Goal: Task Accomplishment & Management: Complete application form

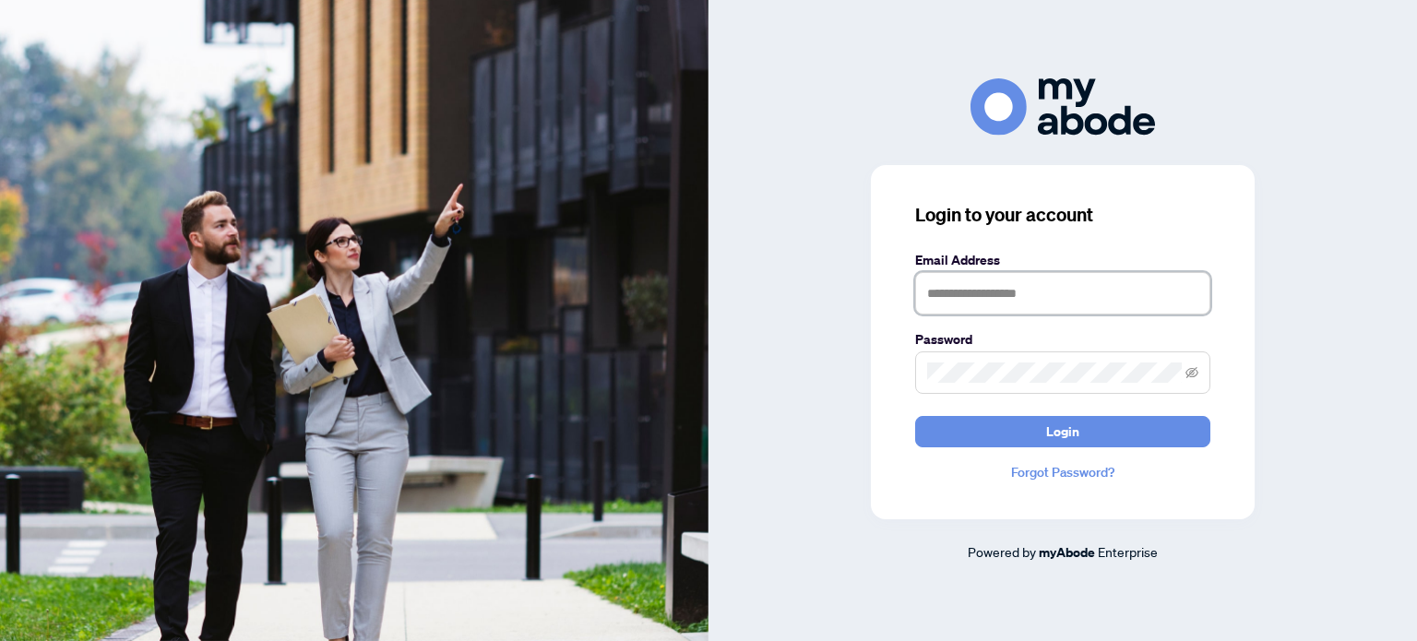
click at [1032, 292] on input "text" at bounding box center [1062, 293] width 295 height 42
type input "**********"
click at [915, 416] on button "Login" at bounding box center [1062, 431] width 295 height 31
click at [1199, 374] on span at bounding box center [1062, 373] width 295 height 42
click at [1200, 372] on span at bounding box center [1062, 373] width 295 height 42
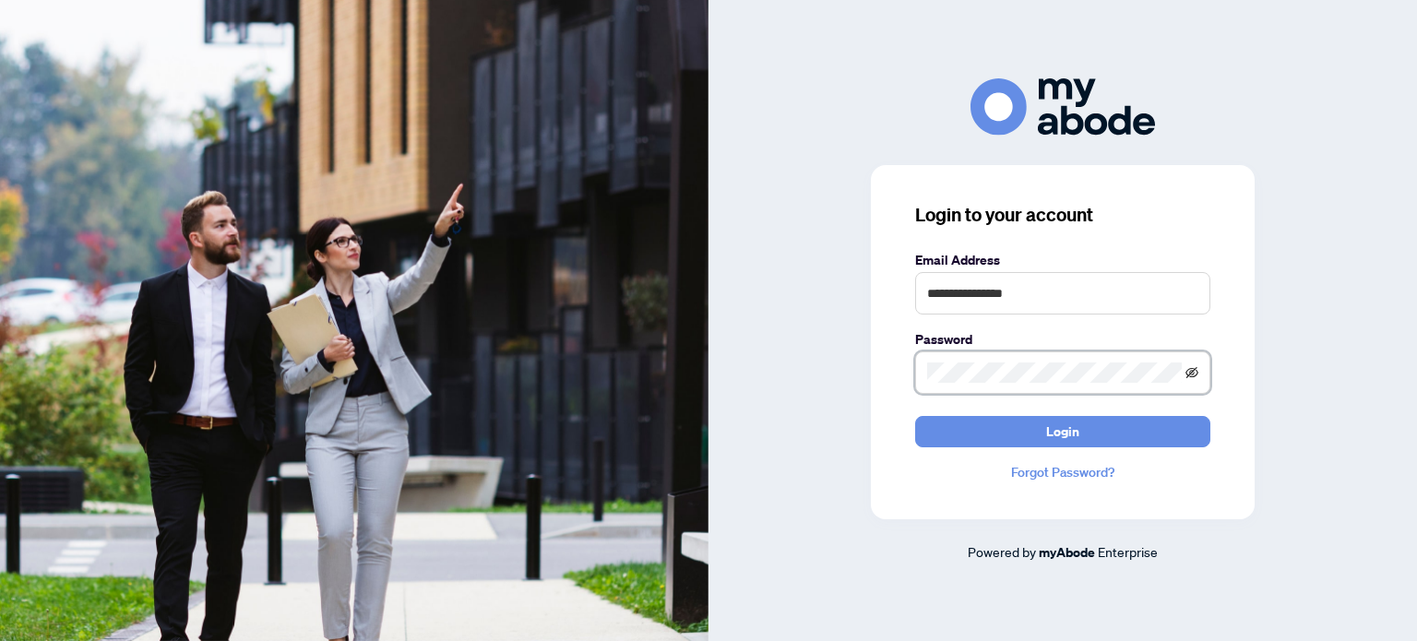
click at [1192, 372] on icon "eye-invisible" at bounding box center [1192, 371] width 13 height 11
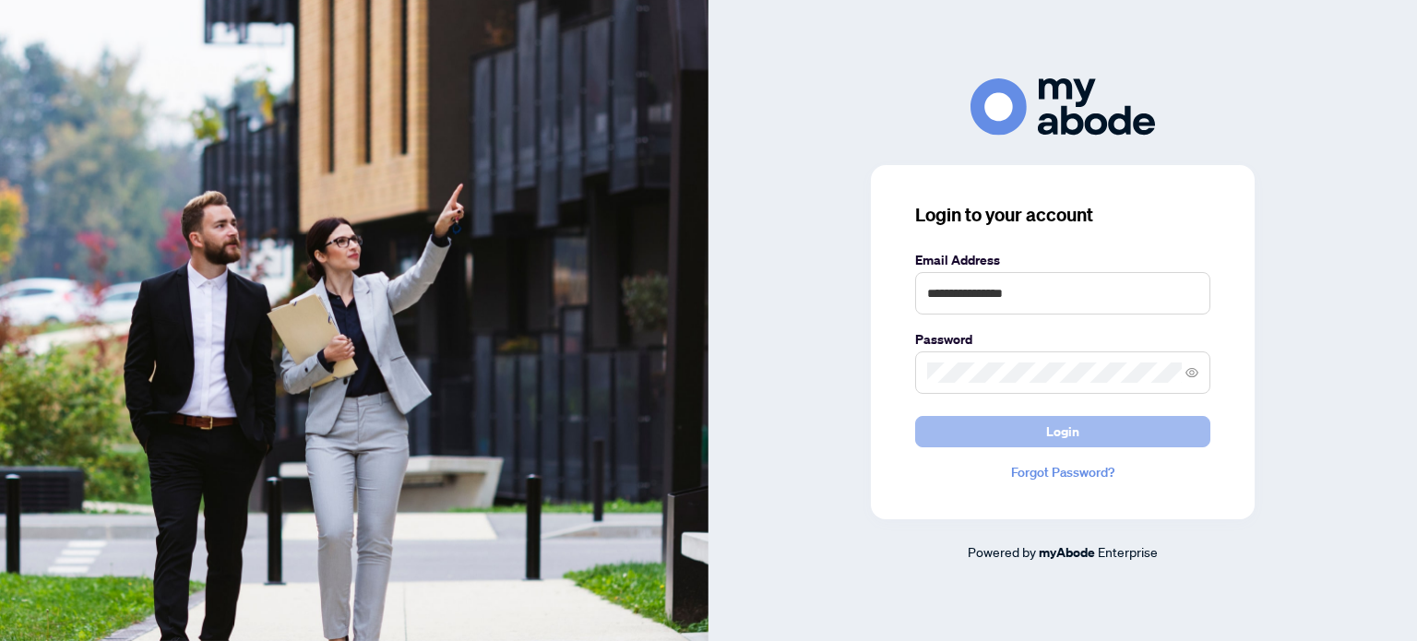
click at [1015, 436] on button "Login" at bounding box center [1062, 431] width 295 height 31
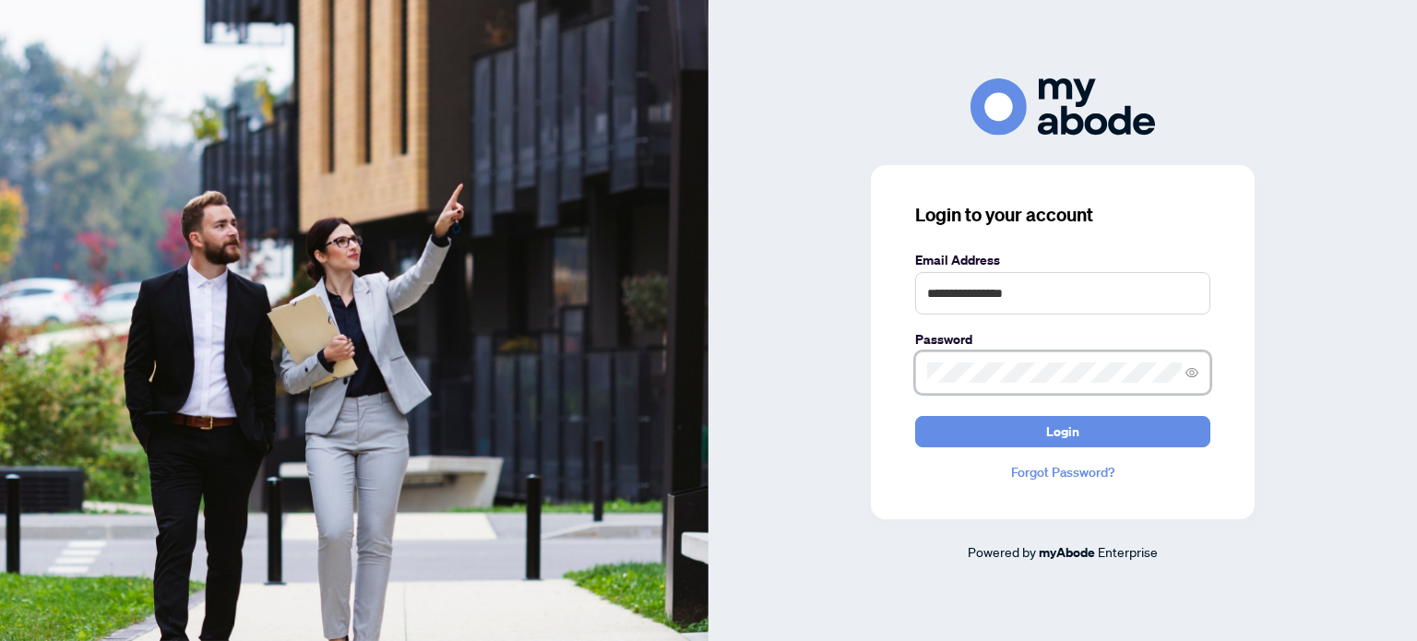
click at [915, 416] on button "Login" at bounding box center [1062, 431] width 295 height 31
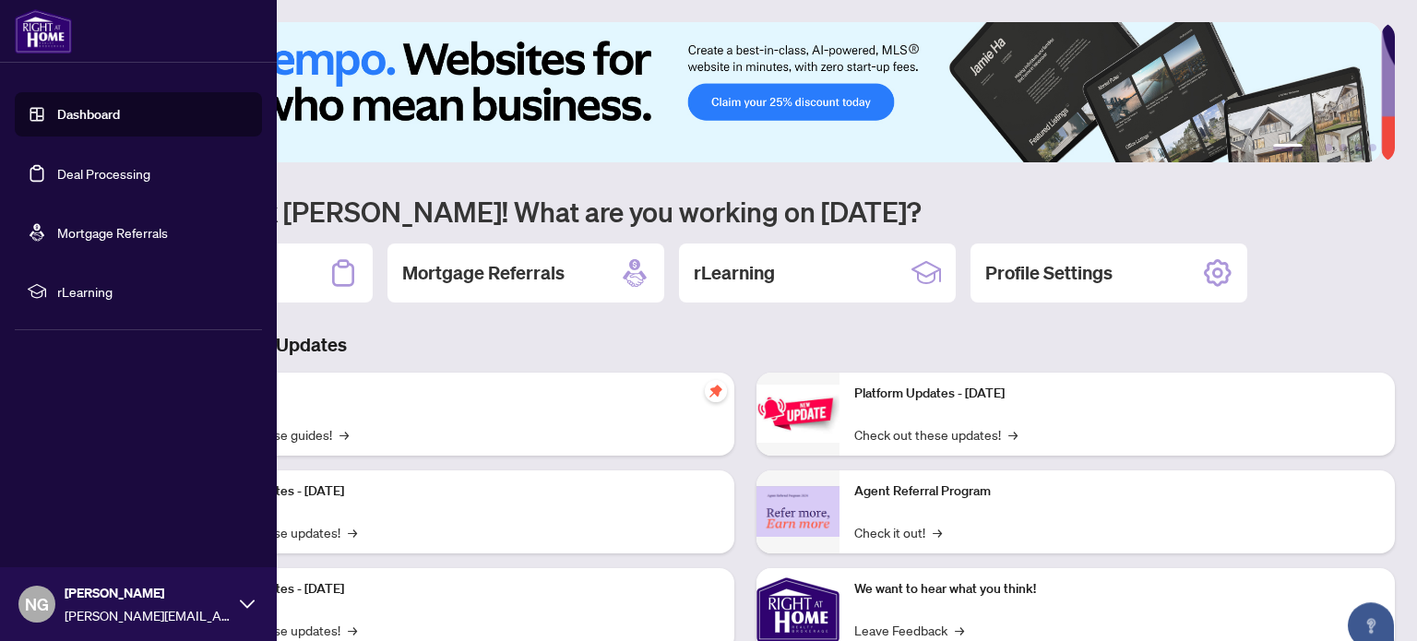
click at [57, 120] on link "Dashboard" at bounding box center [88, 114] width 63 height 17
click at [57, 178] on link "Deal Processing" at bounding box center [103, 173] width 93 height 17
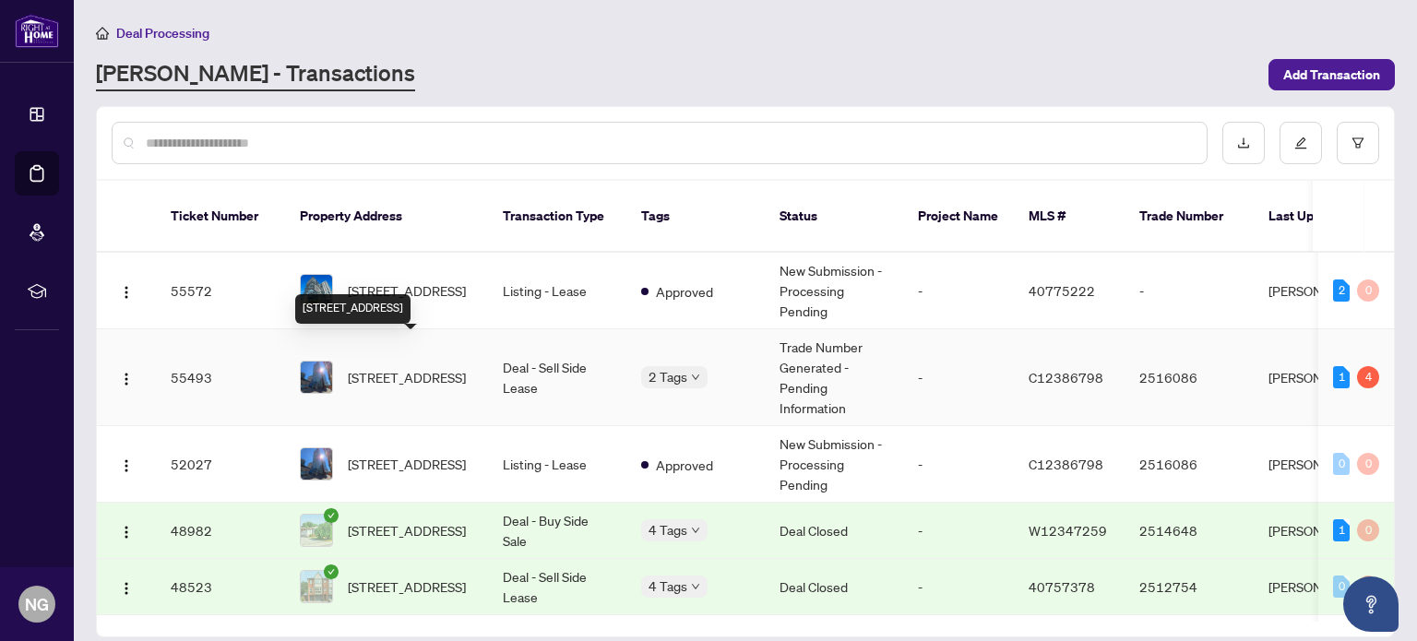
click at [394, 367] on span "[STREET_ADDRESS]" at bounding box center [407, 377] width 118 height 20
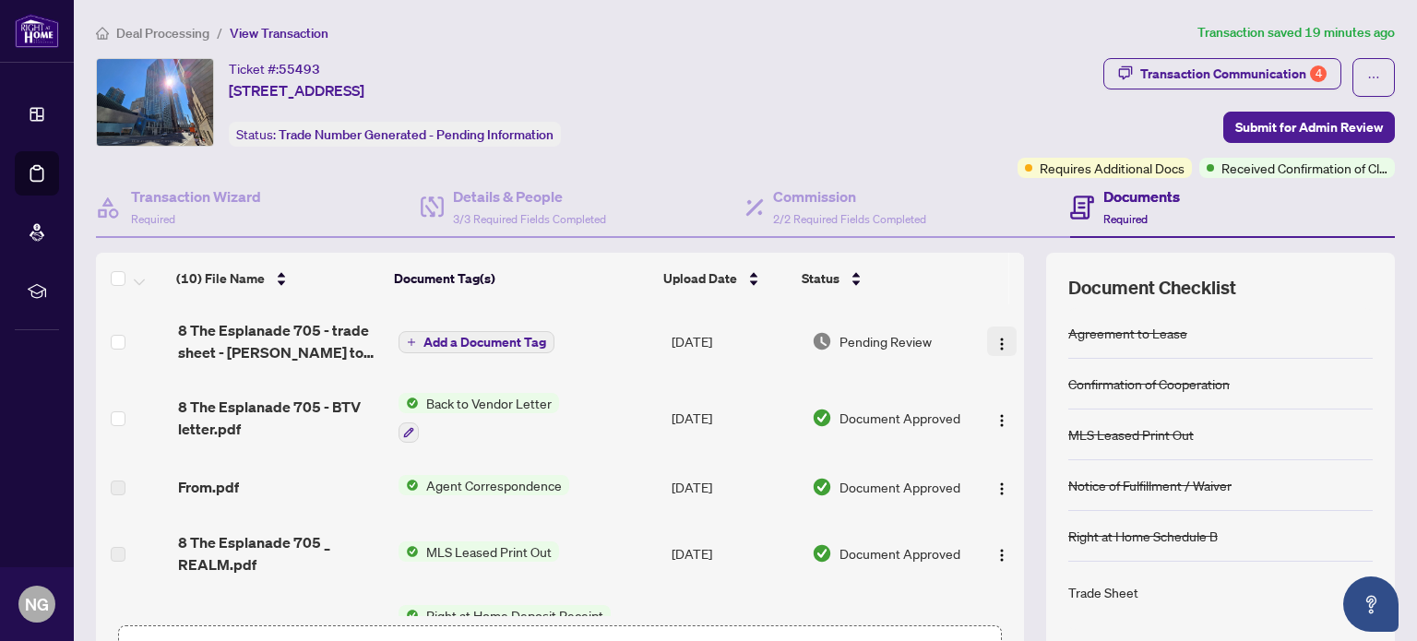
click at [995, 343] on img "button" at bounding box center [1002, 344] width 15 height 15
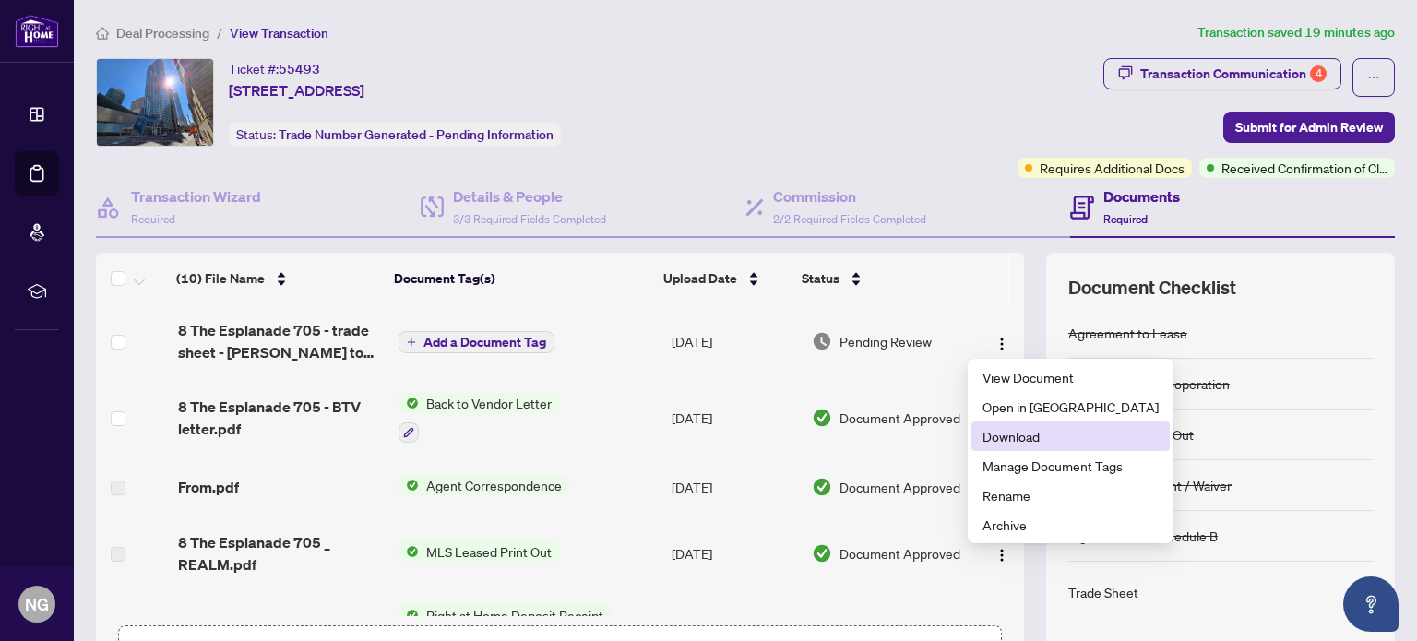
click at [1024, 443] on span "Download" at bounding box center [1071, 436] width 176 height 20
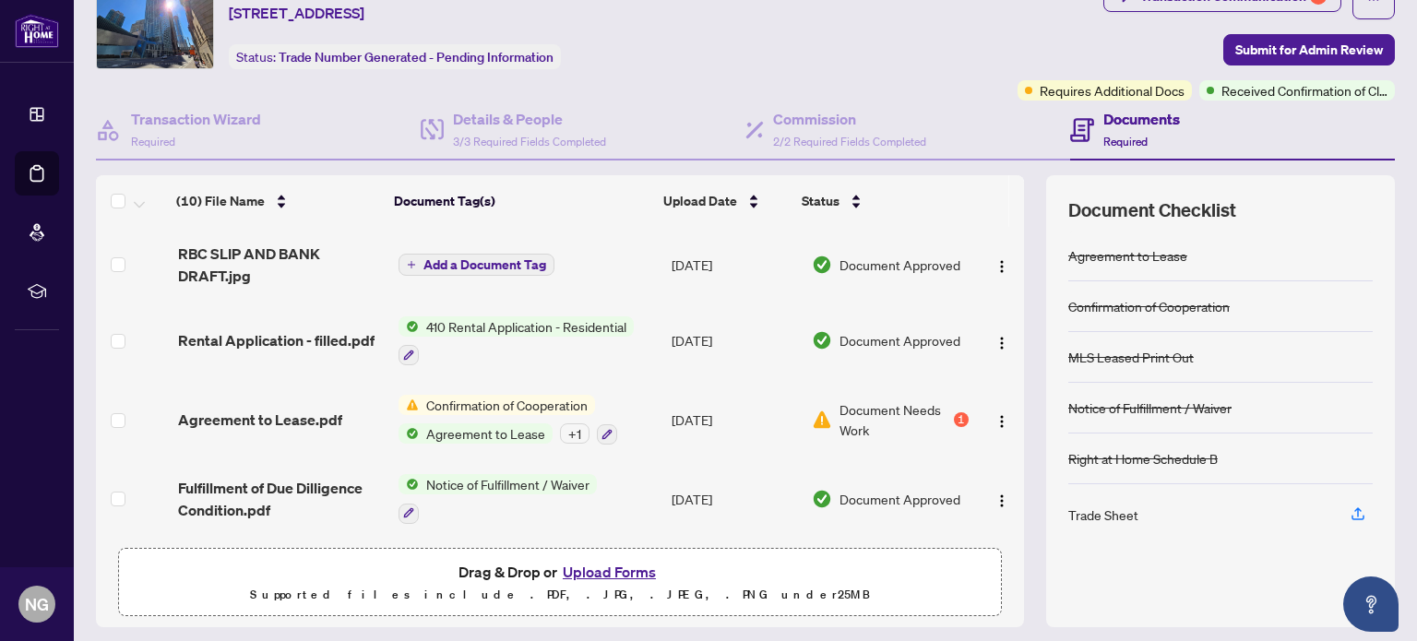
scroll to position [130, 0]
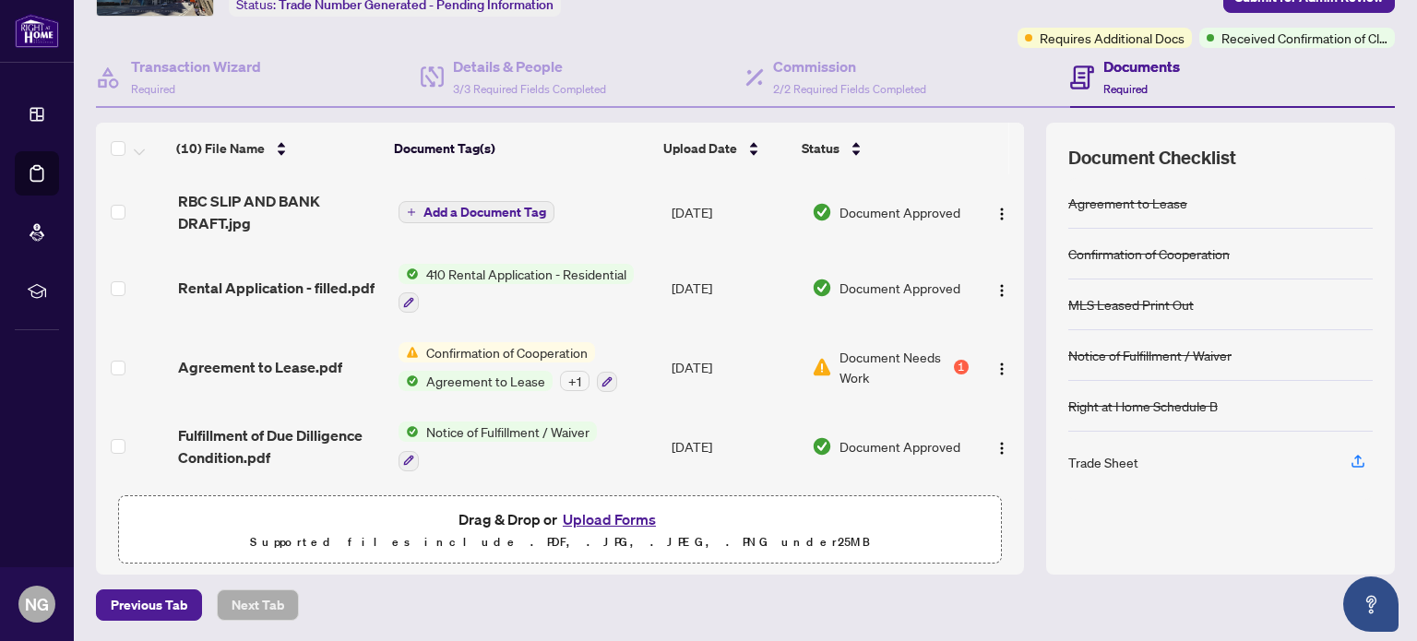
click at [614, 519] on button "Upload Forms" at bounding box center [609, 520] width 104 height 24
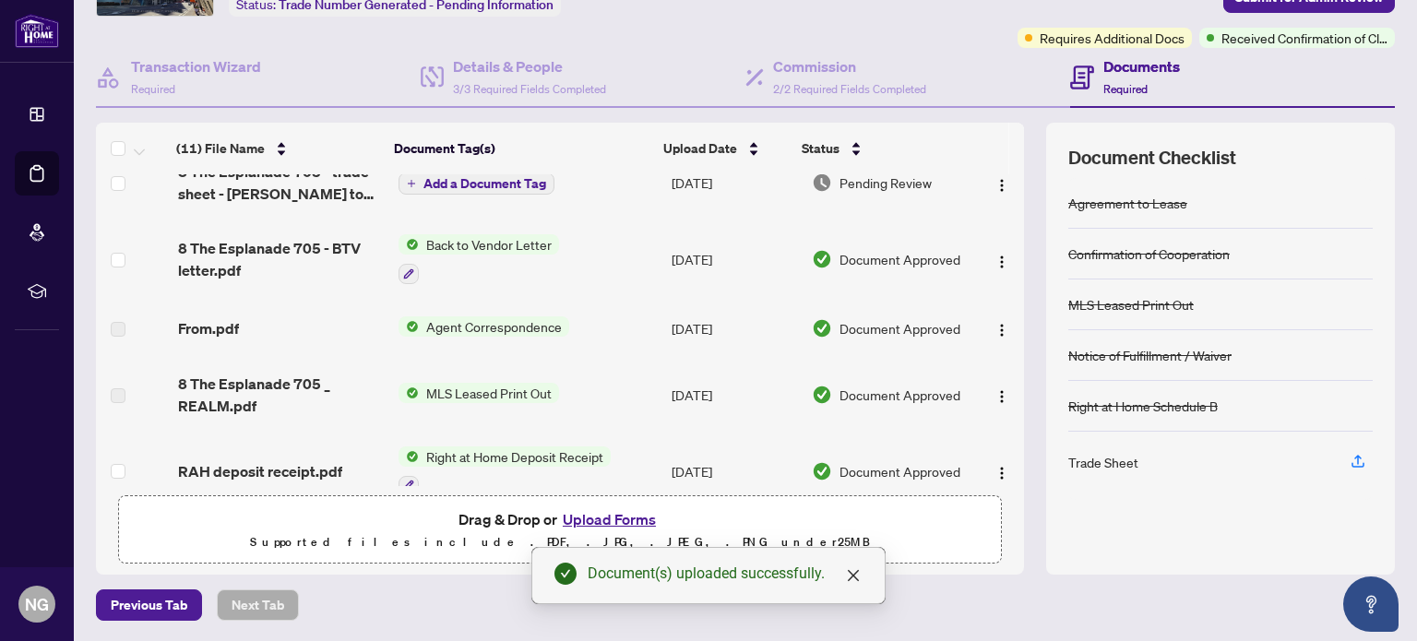
scroll to position [277, 0]
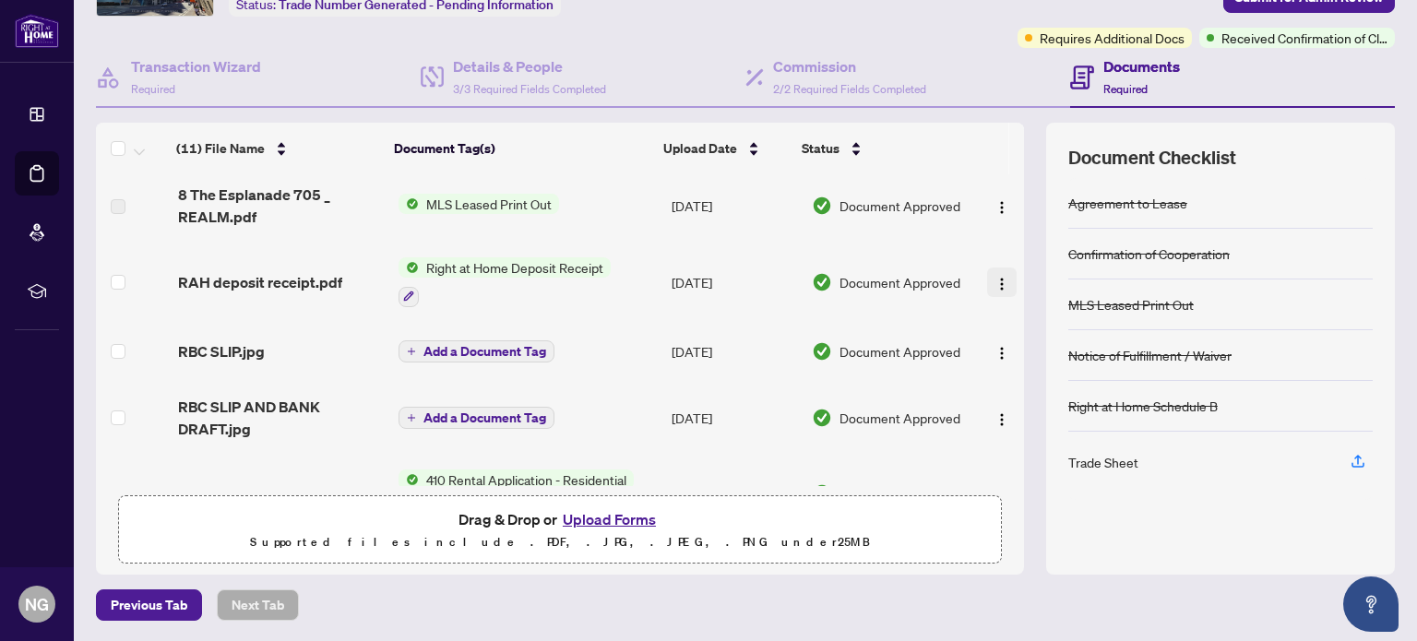
click at [995, 283] on img "button" at bounding box center [1002, 284] width 15 height 15
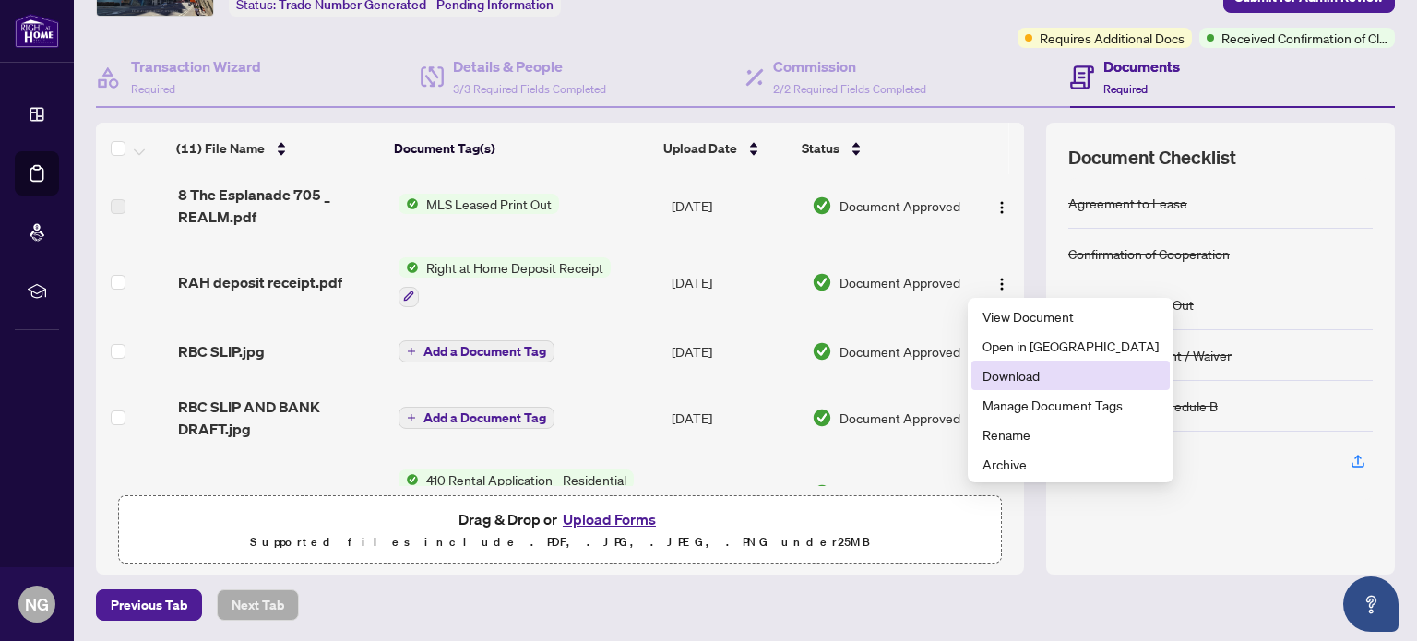
click at [999, 376] on span "Download" at bounding box center [1071, 375] width 176 height 20
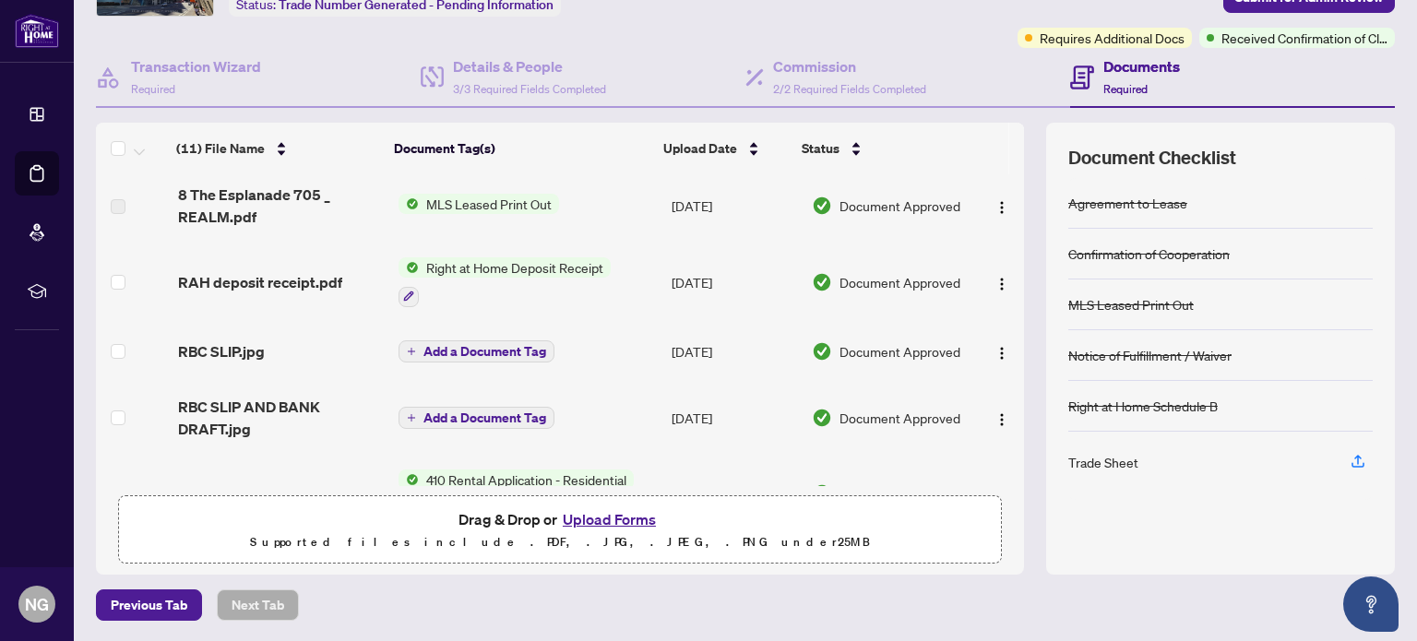
scroll to position [0, 0]
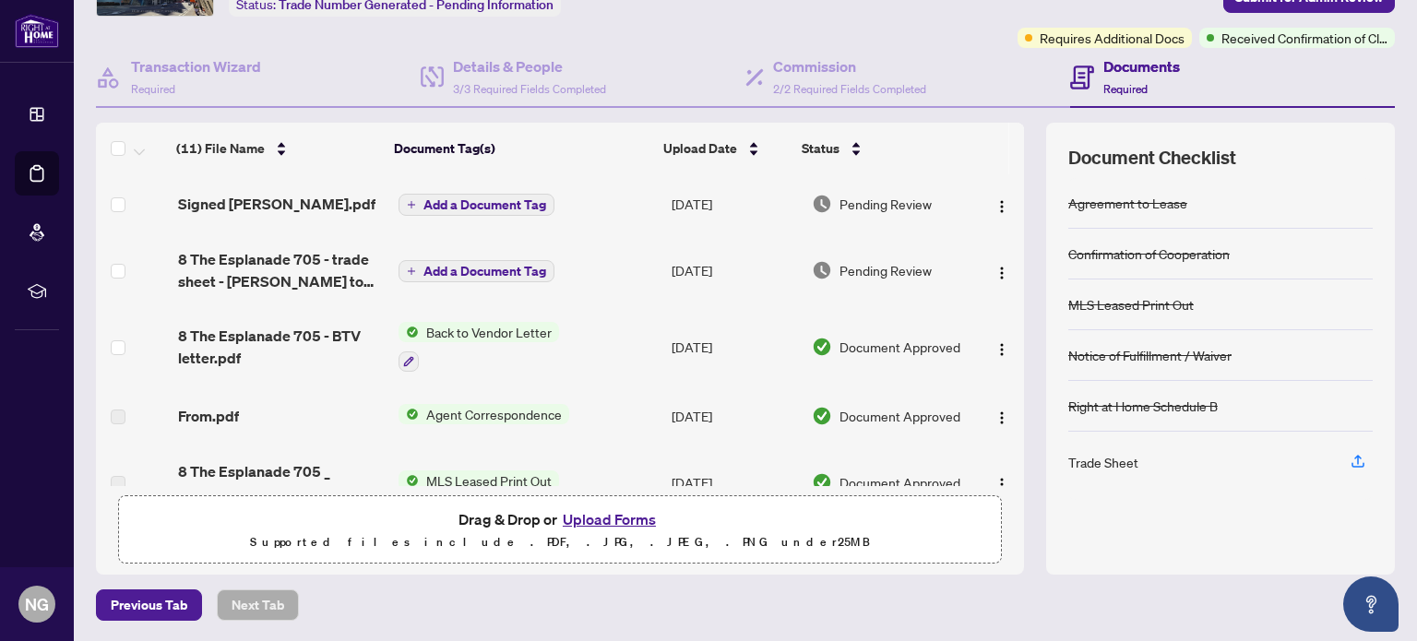
click at [483, 200] on span "Add a Document Tag" at bounding box center [485, 204] width 123 height 13
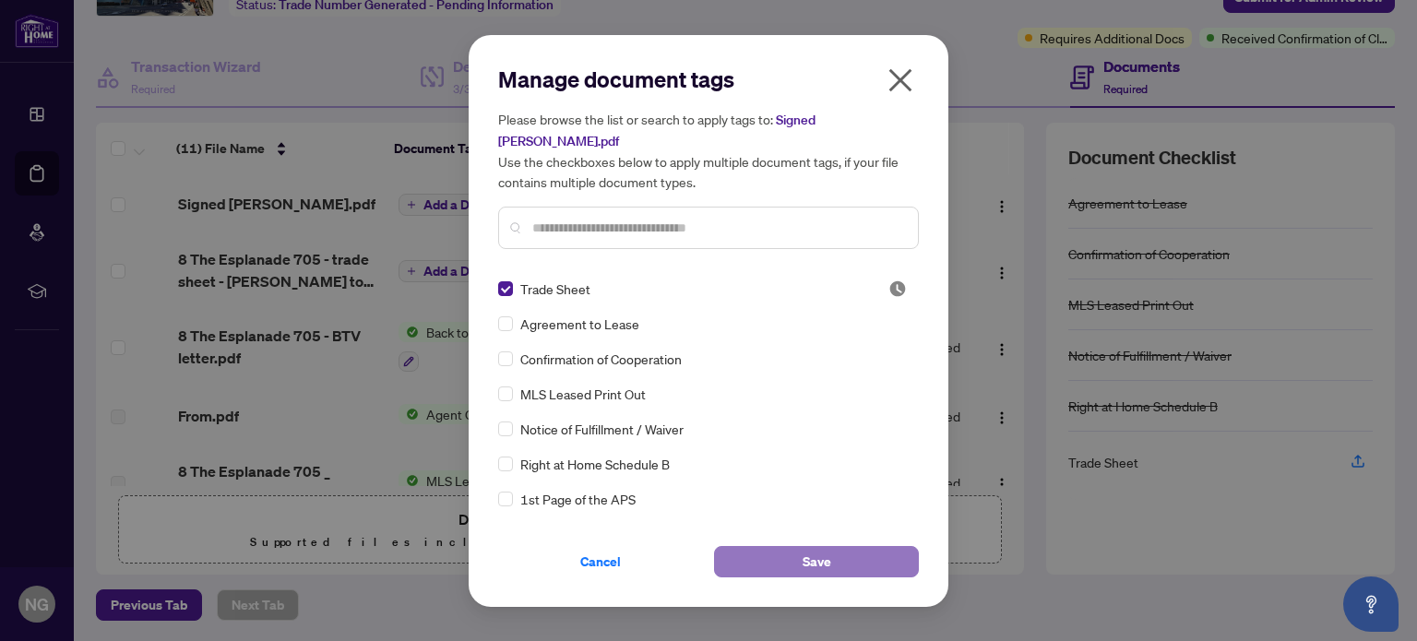
click at [808, 550] on span "Save" at bounding box center [817, 562] width 29 height 30
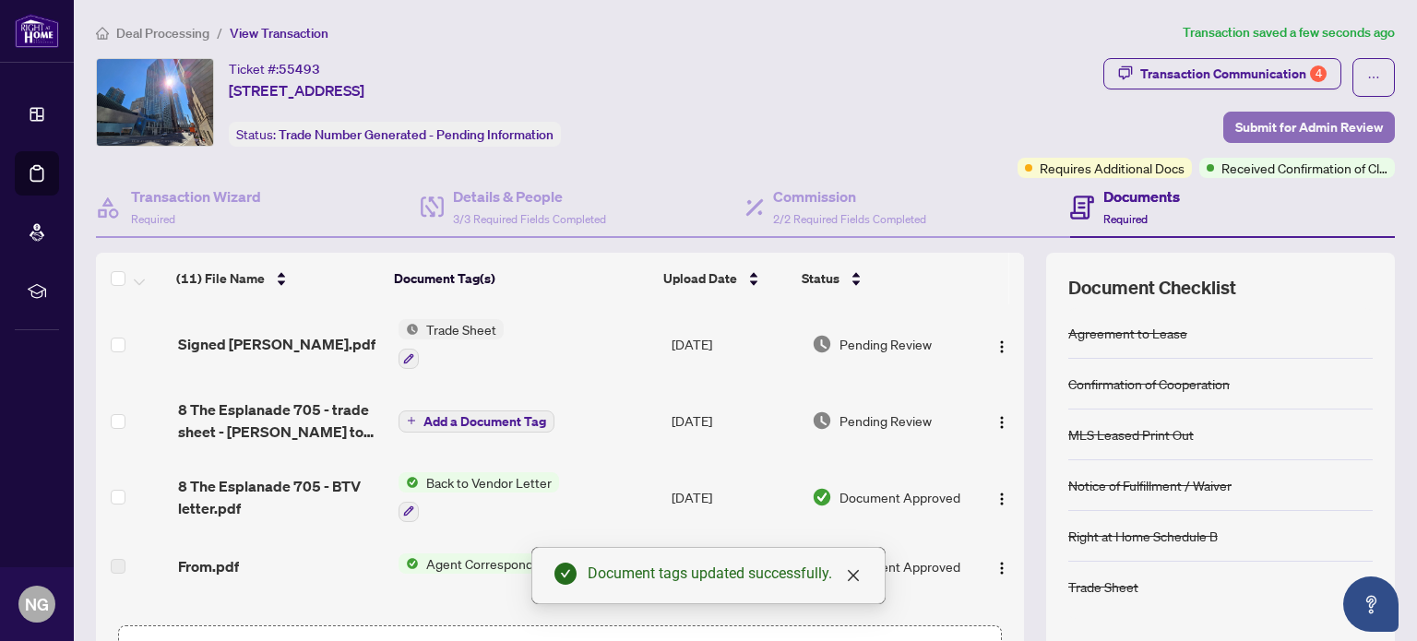
click at [1289, 132] on span "Submit for Admin Review" at bounding box center [1310, 128] width 148 height 30
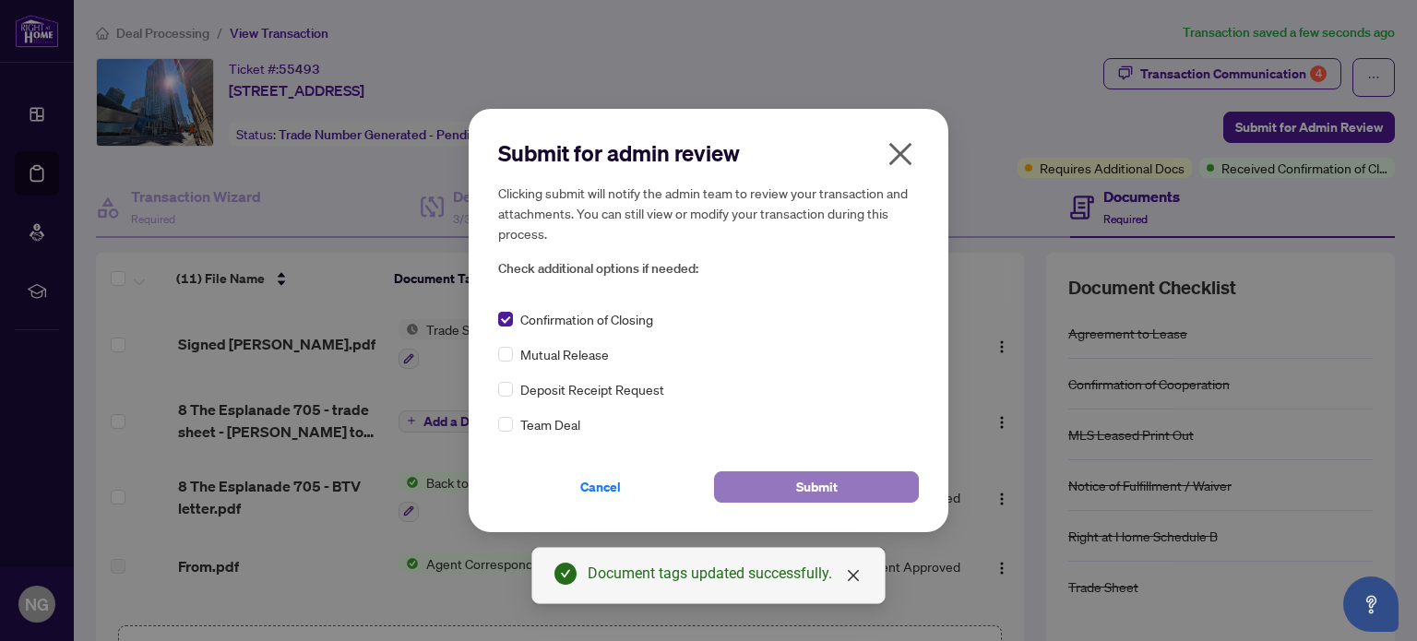
click at [807, 483] on span "Submit" at bounding box center [817, 487] width 42 height 30
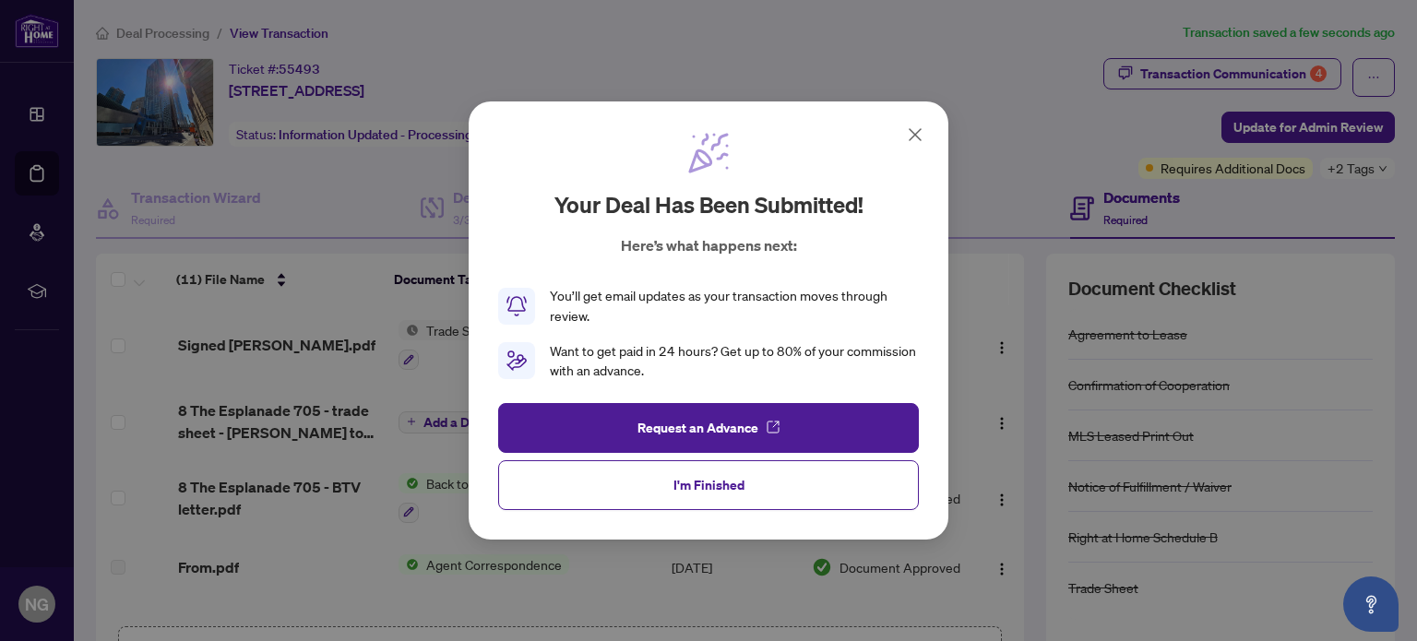
click at [683, 505] on button "I'm Finished" at bounding box center [708, 485] width 421 height 50
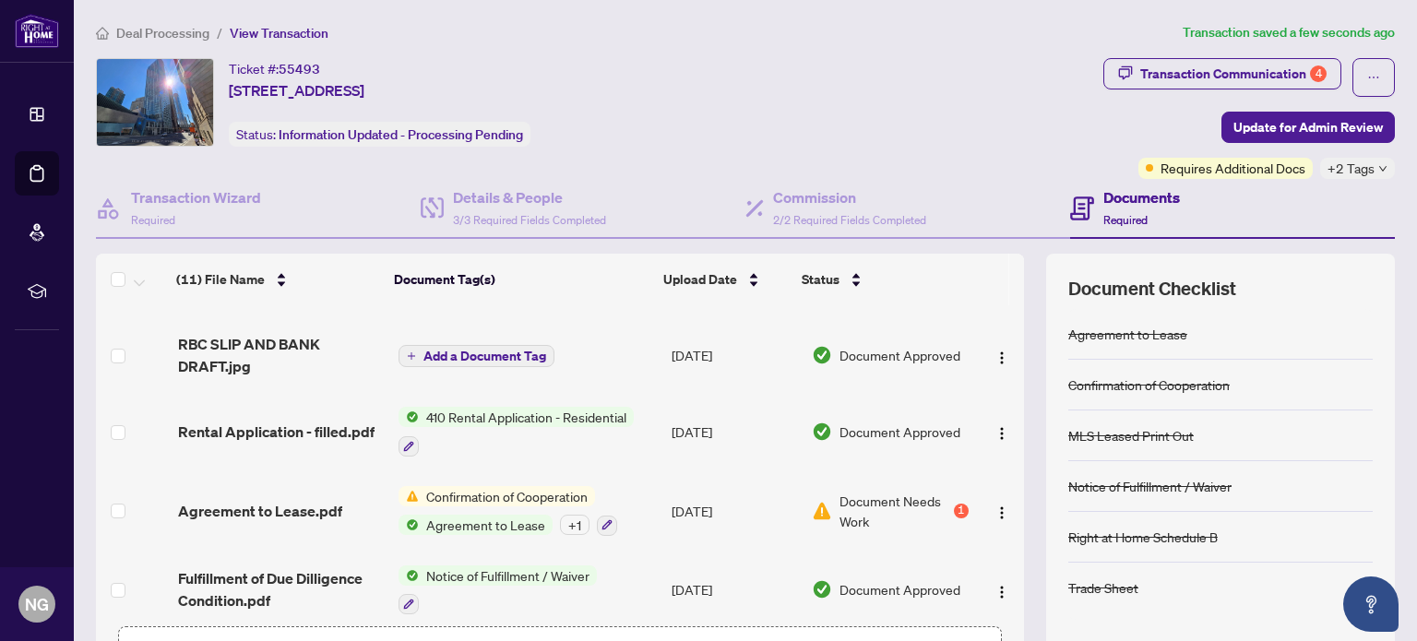
scroll to position [504, 0]
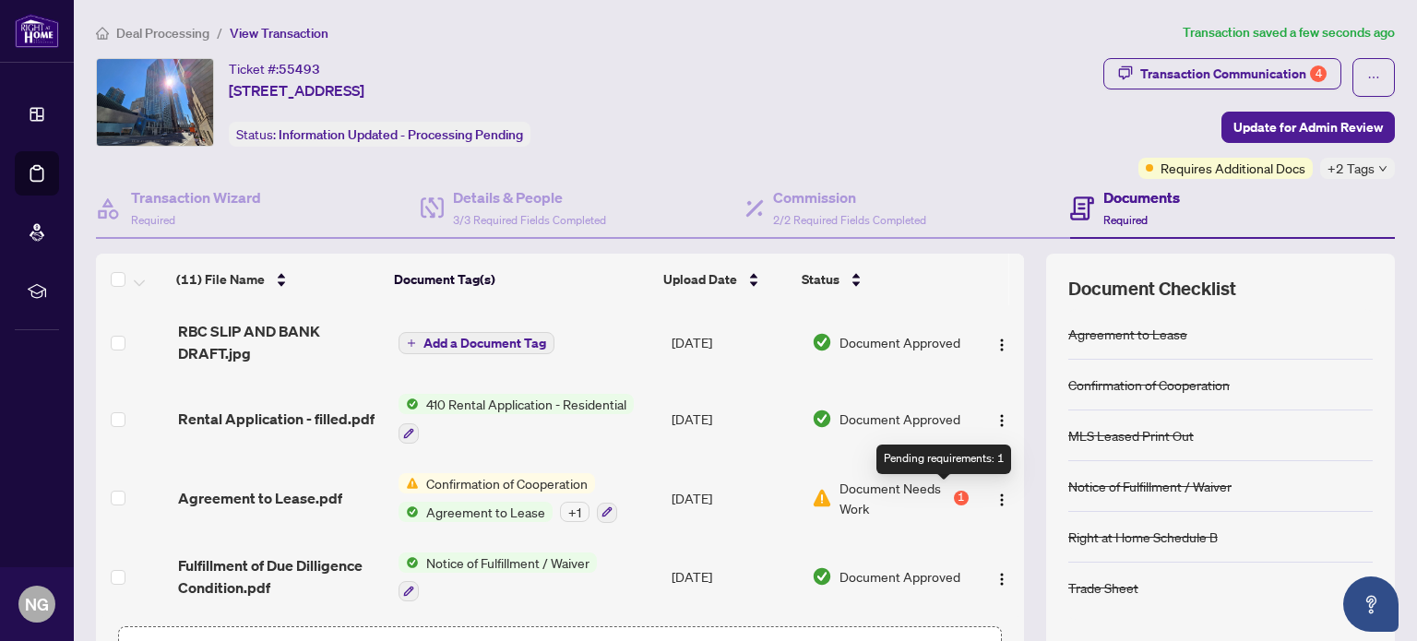
click at [954, 493] on div "1" at bounding box center [961, 498] width 15 height 15
